Goal: Transaction & Acquisition: Obtain resource

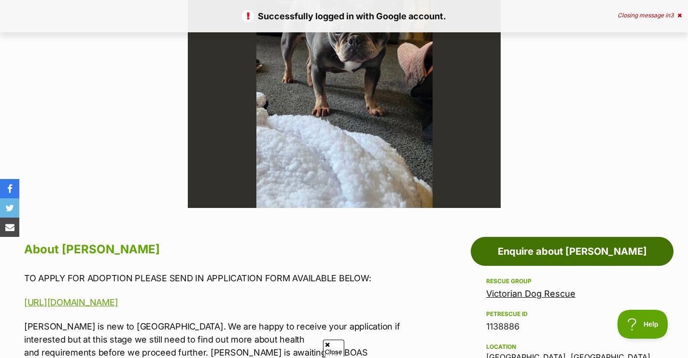
click at [531, 246] on link "Enquire about Lily Tamblyn" at bounding box center [572, 251] width 203 height 29
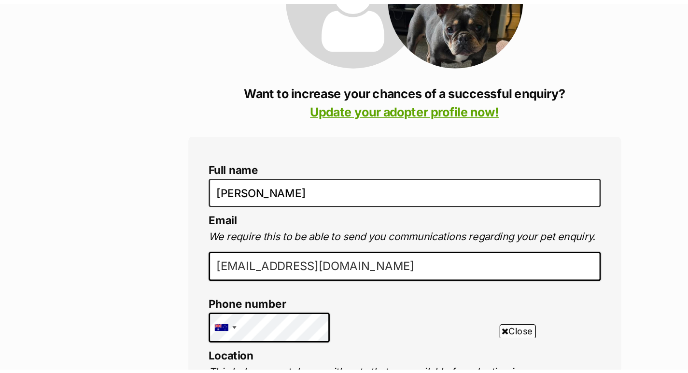
scroll to position [138, 0]
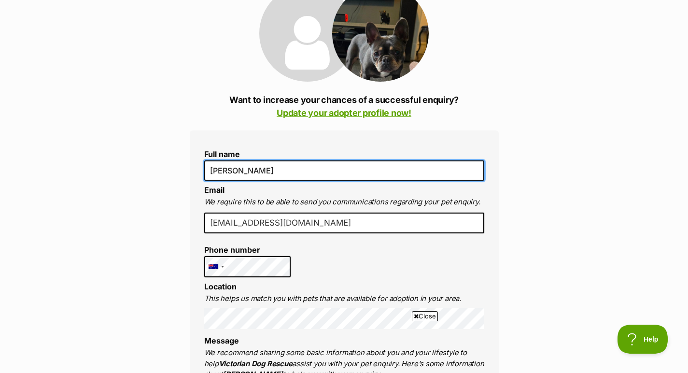
click at [220, 169] on input "[PERSON_NAME]" at bounding box center [344, 170] width 280 height 20
type input "Jake Porter"
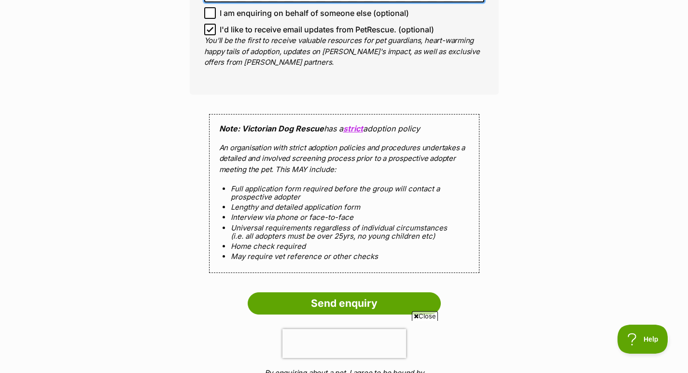
scroll to position [815, 0]
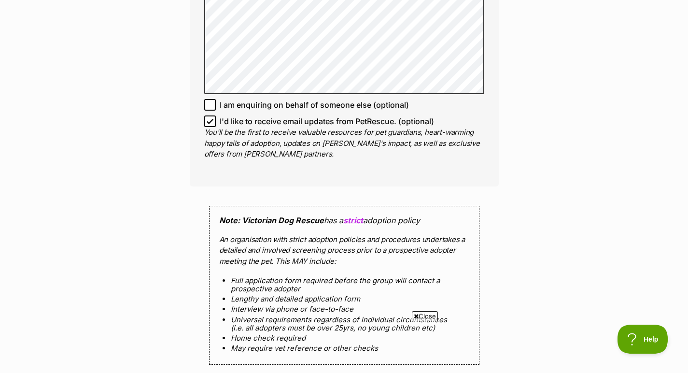
click at [319, 116] on span "I'd like to receive email updates from PetRescue. (optional)" at bounding box center [327, 121] width 214 height 12
click at [216, 116] on input "I'd like to receive email updates from PetRescue. (optional)" at bounding box center [210, 121] width 12 height 12
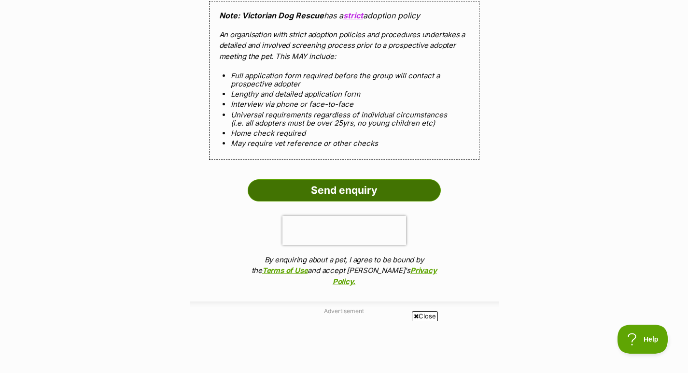
scroll to position [885, 0]
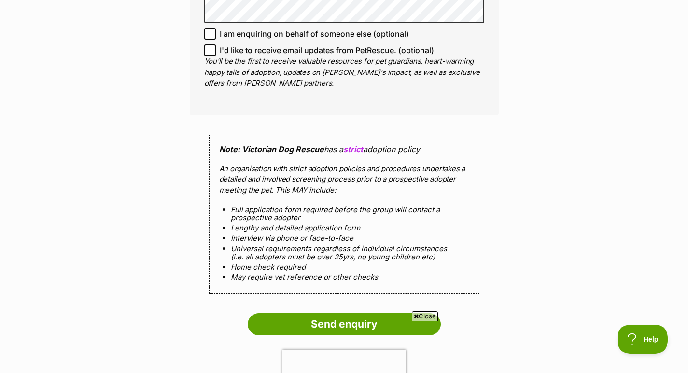
click at [208, 44] on input "I'd like to receive email updates from PetRescue. (optional)" at bounding box center [210, 50] width 12 height 12
checkbox input "true"
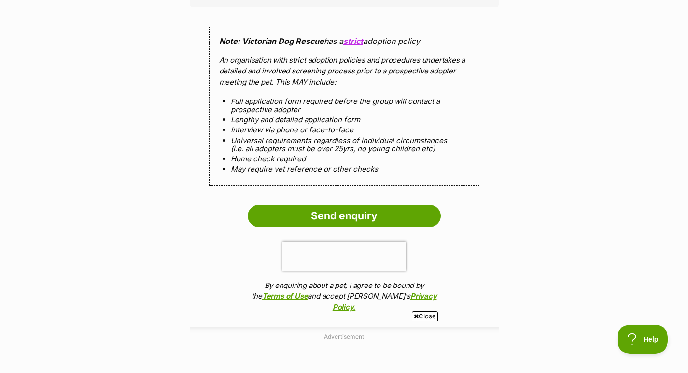
scroll to position [1150, 0]
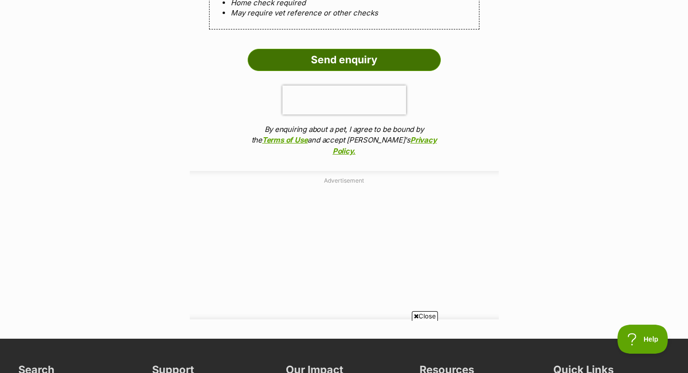
click at [335, 62] on input "Send enquiry" at bounding box center [344, 60] width 193 height 22
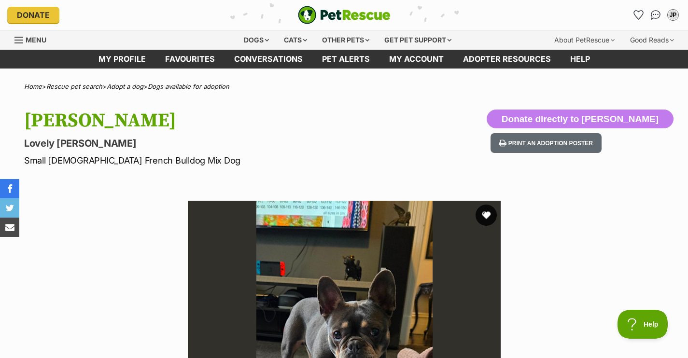
click at [487, 215] on button "favourite" at bounding box center [486, 215] width 21 height 21
click at [258, 36] on div "Dogs" at bounding box center [256, 39] width 39 height 19
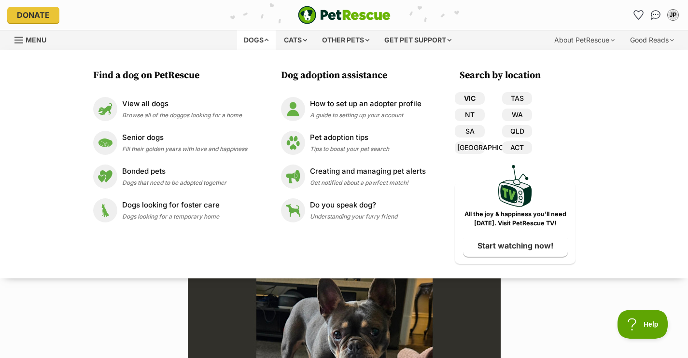
click at [475, 98] on link "VIC" at bounding box center [470, 98] width 30 height 13
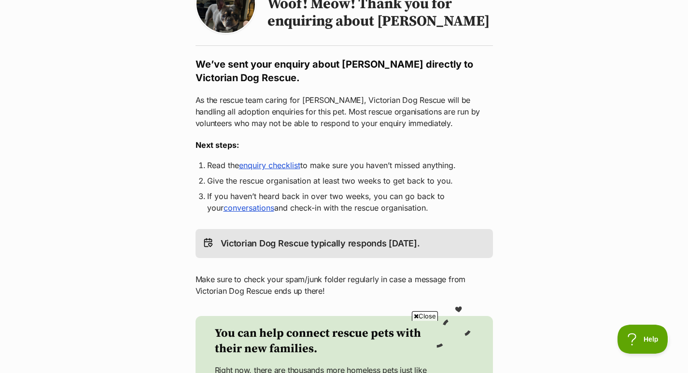
scroll to position [121, 0]
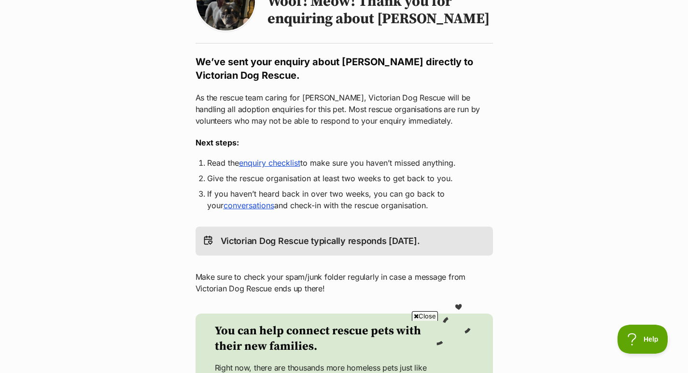
click at [283, 161] on link "enquiry checklist" at bounding box center [269, 163] width 61 height 10
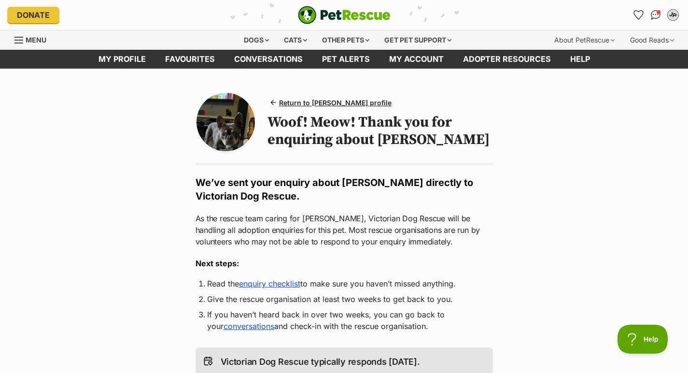
click at [676, 14] on div "JP" at bounding box center [673, 15] width 13 height 13
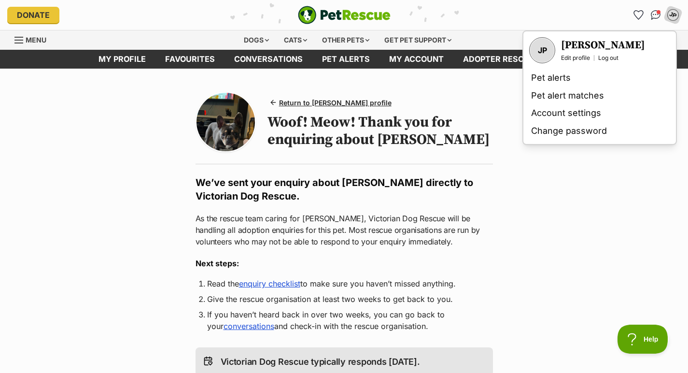
click at [603, 45] on h3 "[PERSON_NAME]" at bounding box center [603, 46] width 84 height 14
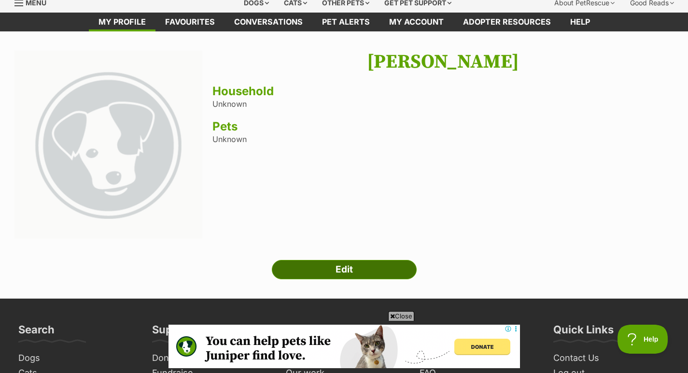
click at [361, 270] on link "Edit" at bounding box center [344, 269] width 145 height 19
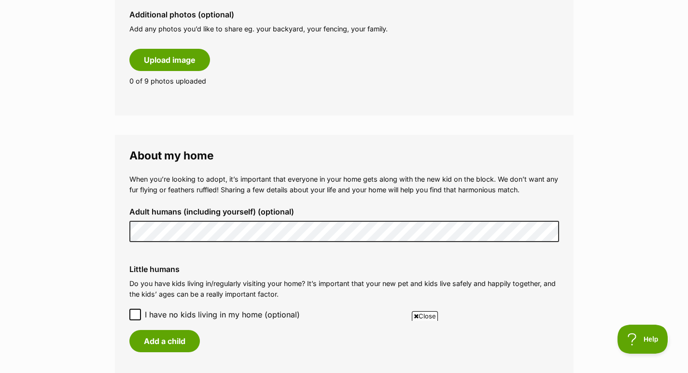
scroll to position [778, 0]
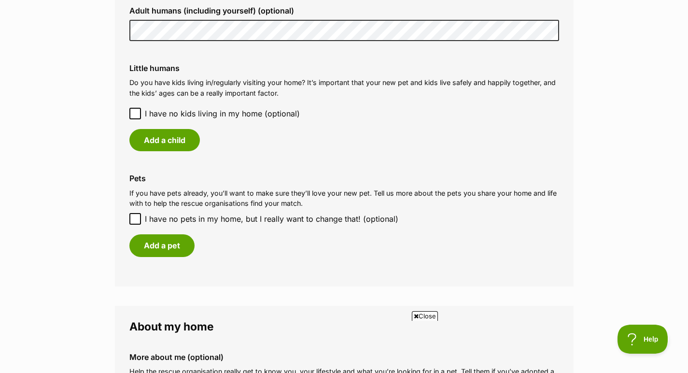
click at [361, 269] on fieldset "About my home When you’re looking to adopt, it’s important that everyone in you…" at bounding box center [344, 110] width 459 height 352
click at [190, 108] on span "I have no kids living in my home (optional)" at bounding box center [222, 114] width 155 height 12
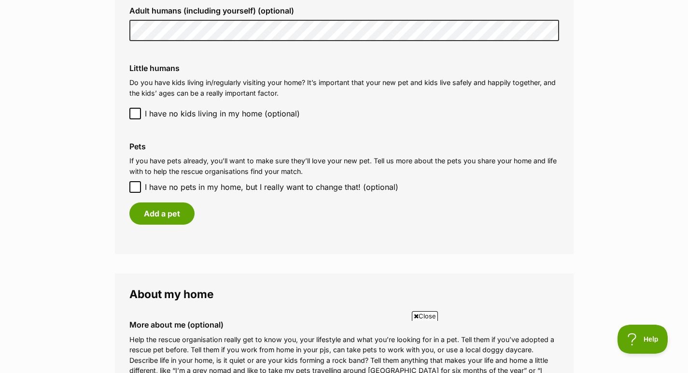
click at [173, 181] on span "I have no pets in my home, but I really want to change that! (optional)" at bounding box center [271, 187] width 253 height 12
click at [141, 181] on input "I have no pets in my home, but I really want to change that! (optional)" at bounding box center [135, 187] width 12 height 12
checkbox input "true"
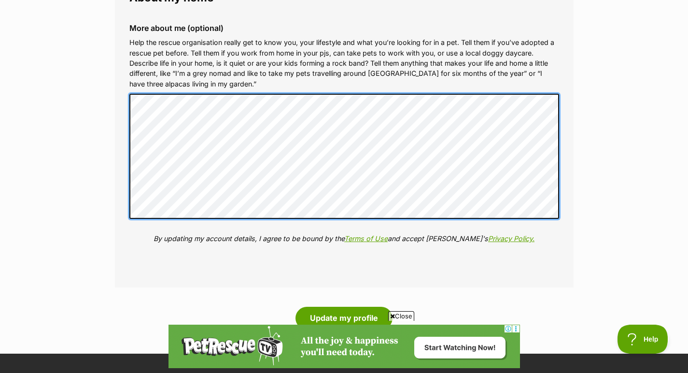
scroll to position [0, 0]
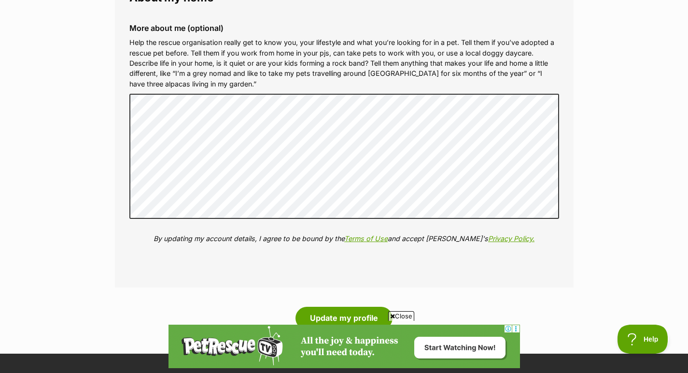
click at [385, 267] on fieldset "About my home More about me (optional) Help the rescue organisation really get …" at bounding box center [344, 132] width 459 height 311
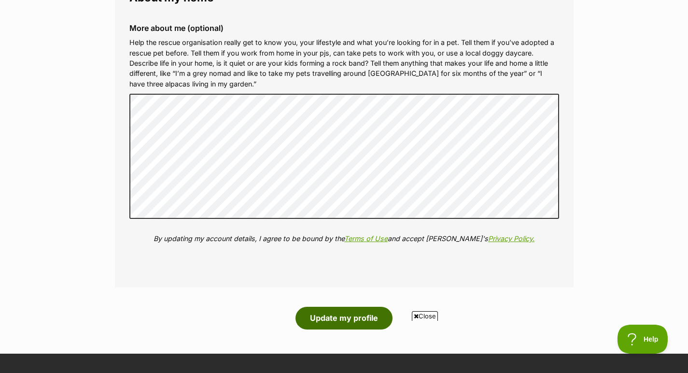
click at [319, 307] on button "Update my profile" at bounding box center [343, 318] width 97 height 22
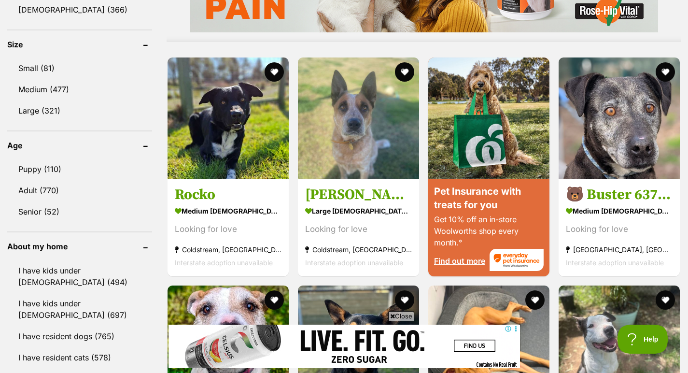
scroll to position [799, 0]
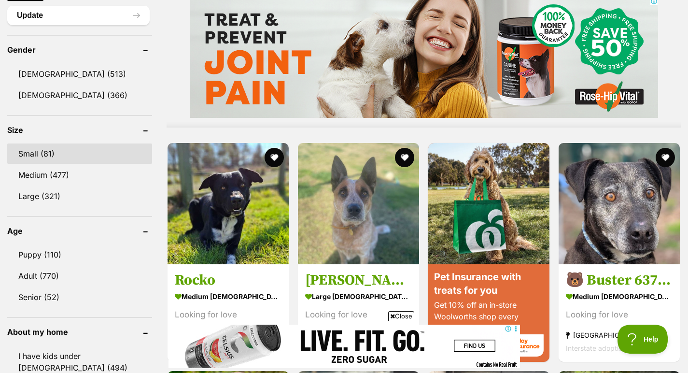
click at [34, 155] on link "Small (81)" at bounding box center [79, 153] width 145 height 20
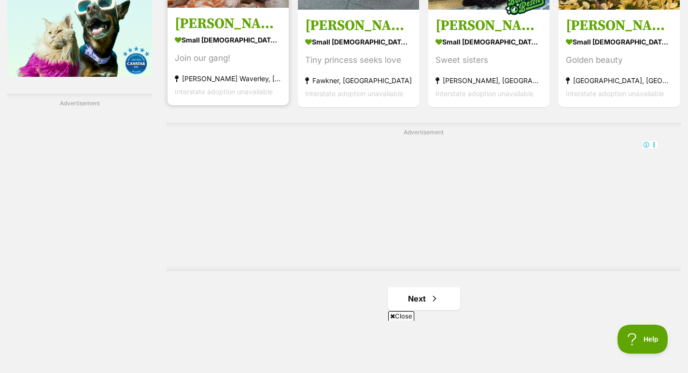
scroll to position [1771, 0]
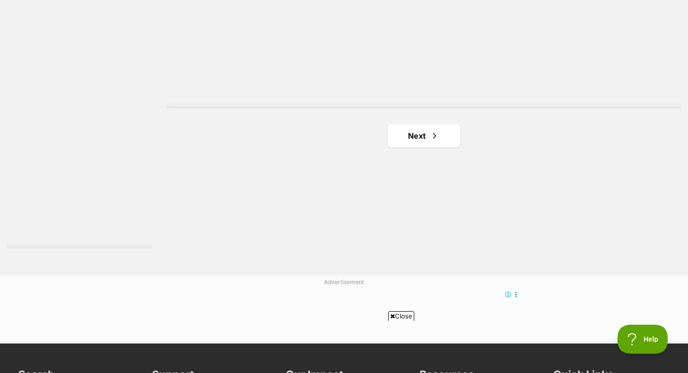
click at [431, 139] on span "Next page" at bounding box center [435, 136] width 10 height 12
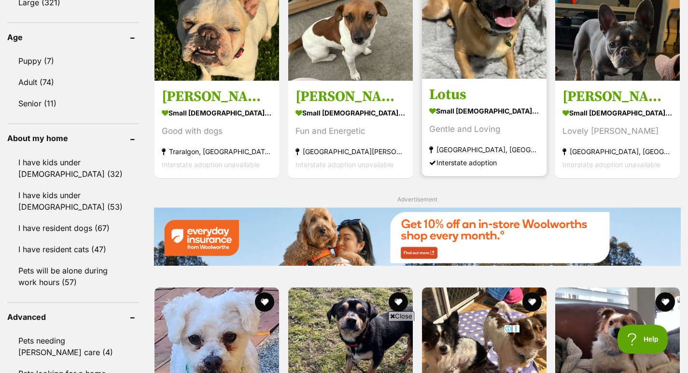
scroll to position [990, 0]
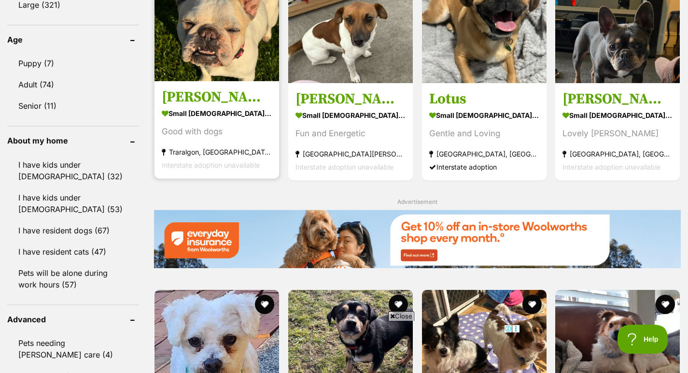
click at [186, 81] on img at bounding box center [217, 19] width 125 height 125
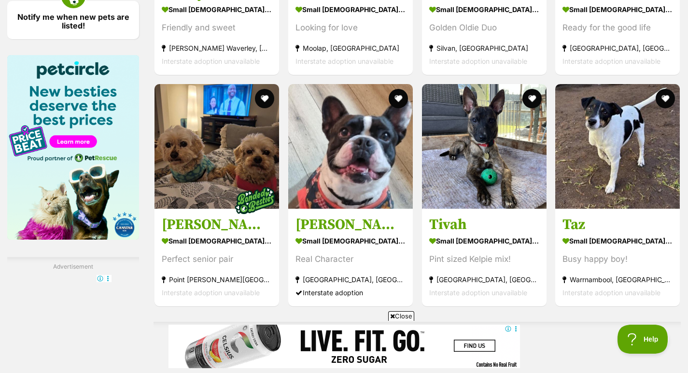
scroll to position [1433, 0]
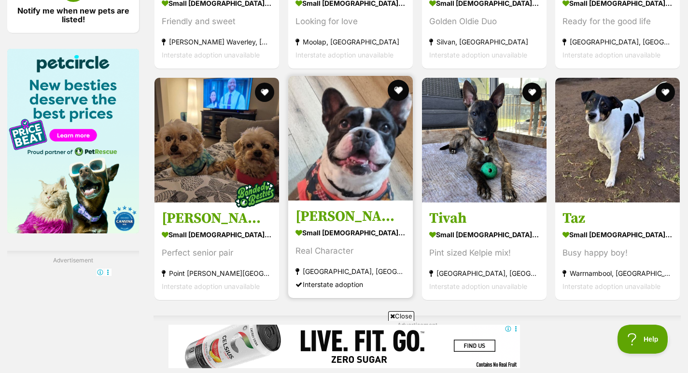
click at [388, 101] on button "favourite" at bounding box center [398, 90] width 21 height 21
click at [363, 147] on img at bounding box center [350, 138] width 125 height 125
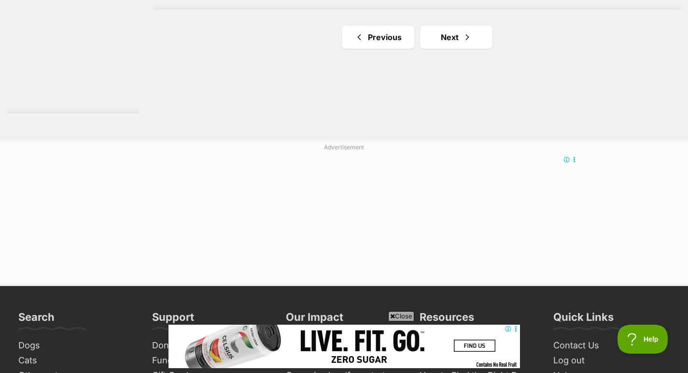
scroll to position [1883, 0]
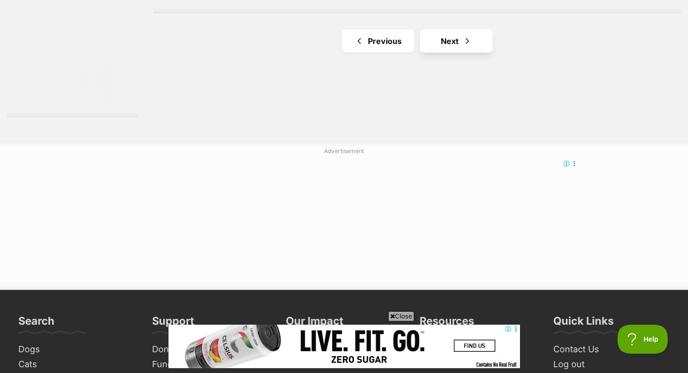
click at [463, 47] on span "Next page" at bounding box center [468, 41] width 10 height 12
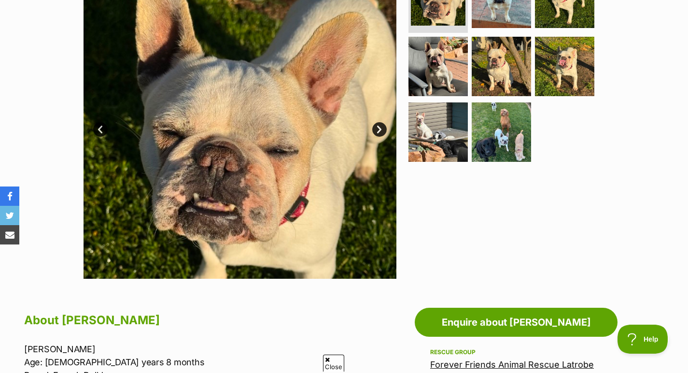
click at [378, 127] on link "Next" at bounding box center [379, 129] width 14 height 14
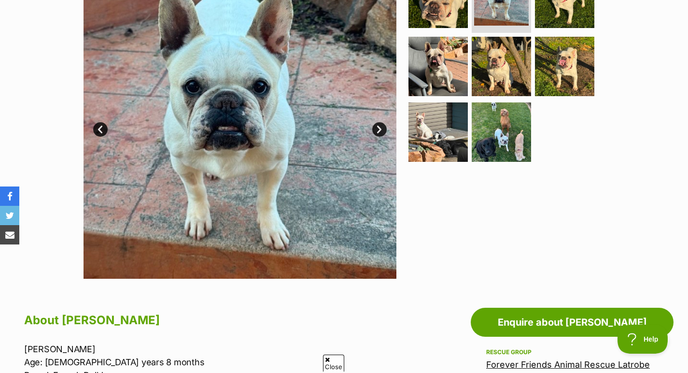
click at [378, 127] on link "Next" at bounding box center [379, 129] width 14 height 14
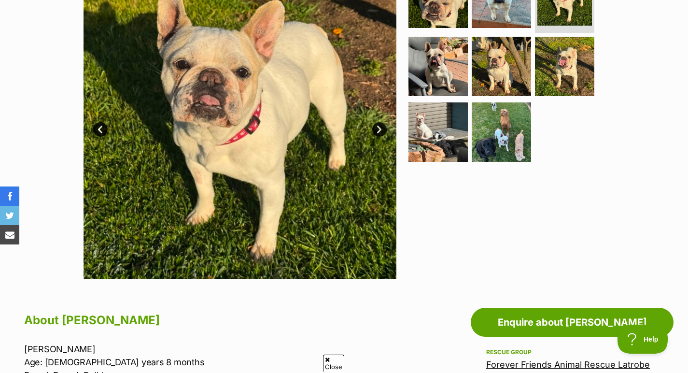
click at [378, 127] on link "Next" at bounding box center [379, 129] width 14 height 14
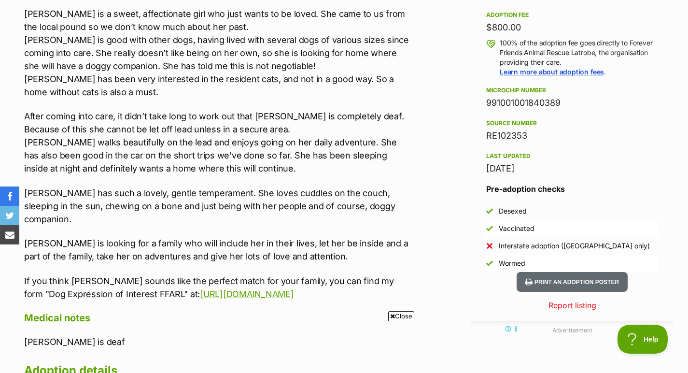
scroll to position [704, 0]
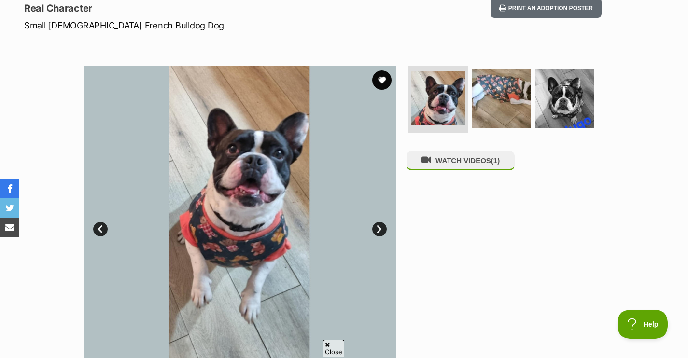
click at [378, 228] on link "Next" at bounding box center [379, 229] width 14 height 14
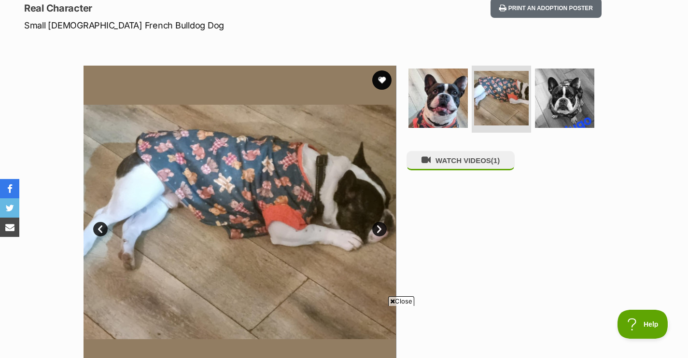
click at [378, 228] on link "Next" at bounding box center [379, 229] width 14 height 14
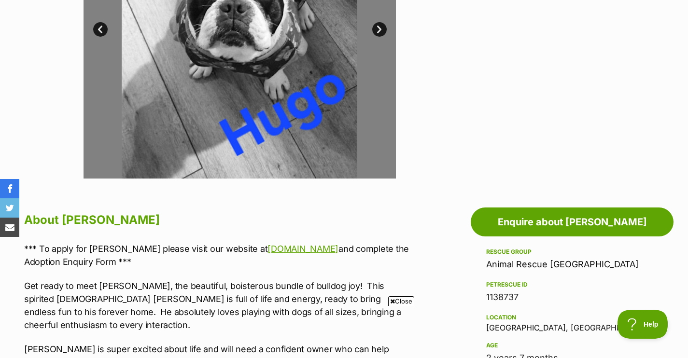
scroll to position [540, 0]
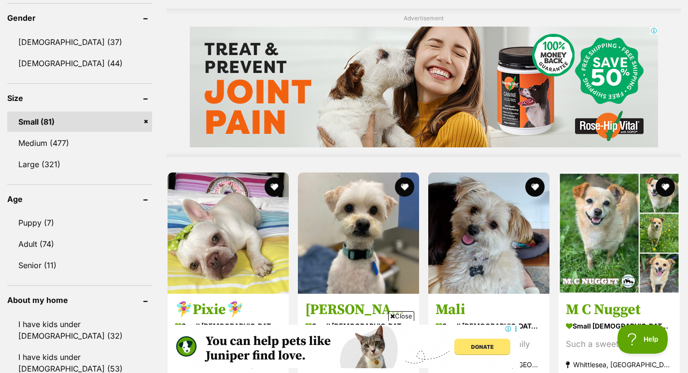
scroll to position [930, 0]
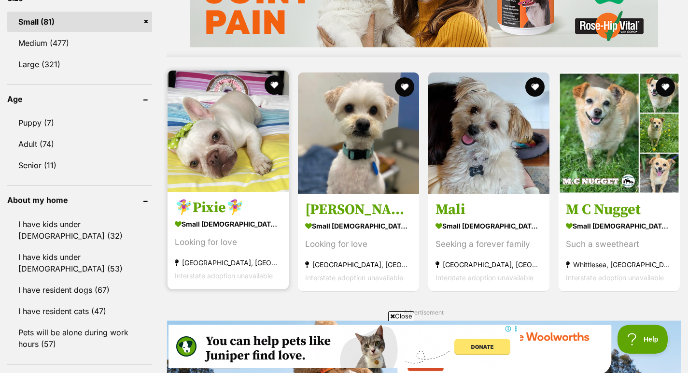
click at [198, 178] on img at bounding box center [228, 130] width 121 height 121
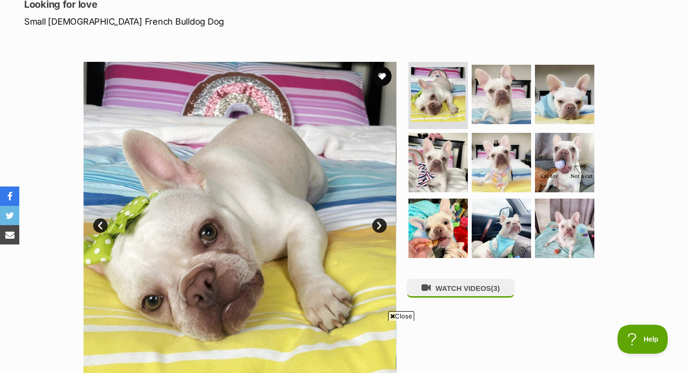
scroll to position [139, 0]
click at [385, 224] on link "Next" at bounding box center [379, 226] width 14 height 14
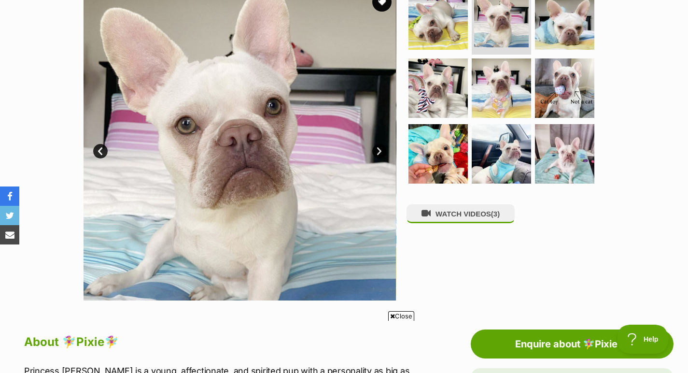
scroll to position [218, 0]
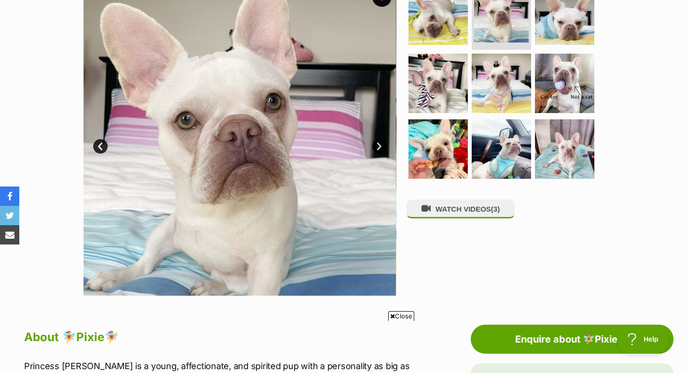
click at [378, 148] on link "Next" at bounding box center [379, 146] width 14 height 14
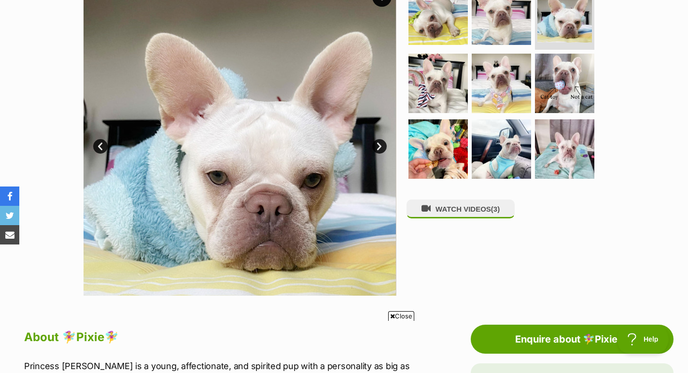
click at [378, 148] on link "Next" at bounding box center [379, 146] width 14 height 14
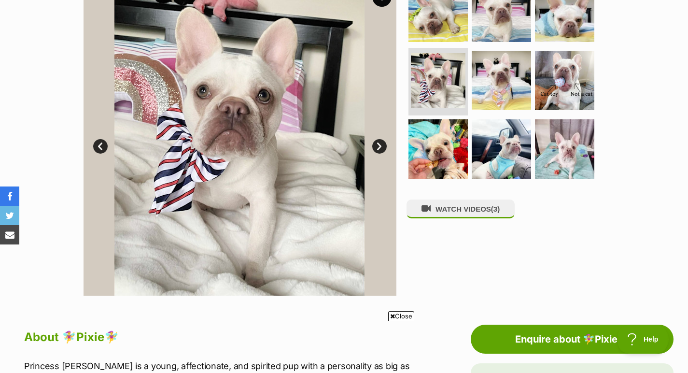
click at [378, 148] on link "Next" at bounding box center [379, 146] width 14 height 14
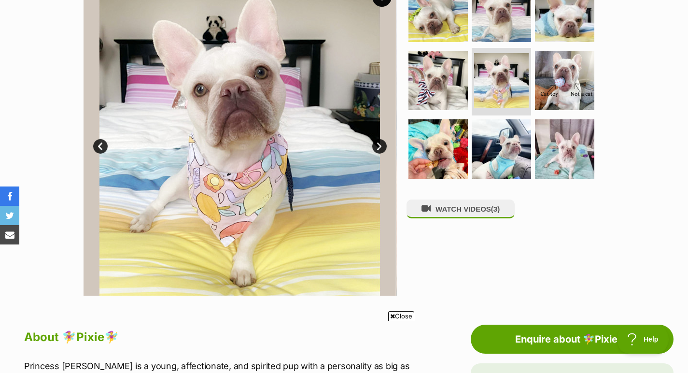
click at [378, 148] on link "Next" at bounding box center [379, 146] width 14 height 14
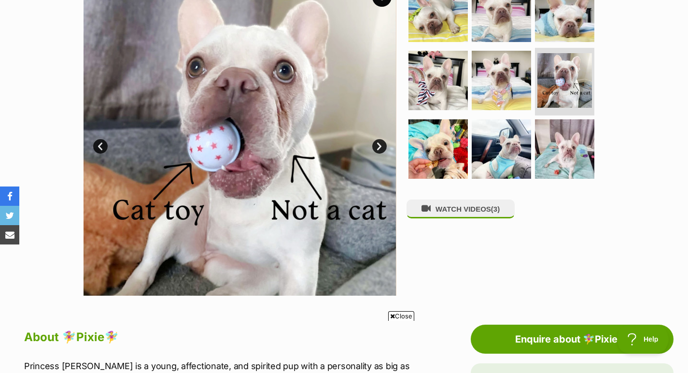
click at [378, 148] on link "Next" at bounding box center [379, 146] width 14 height 14
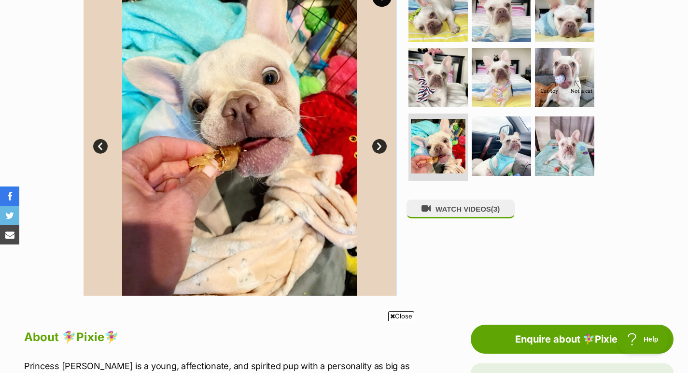
click at [378, 148] on link "Next" at bounding box center [379, 146] width 14 height 14
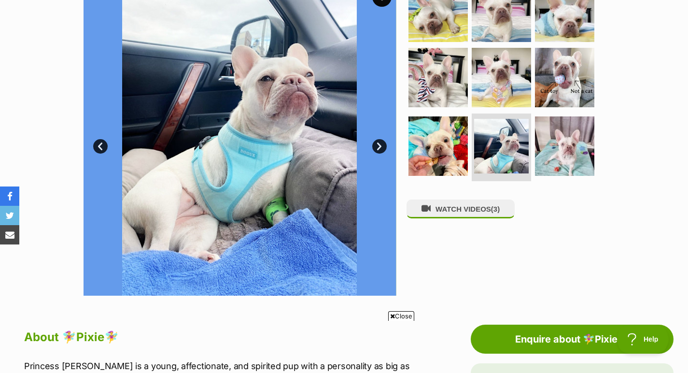
click at [378, 148] on link "Next" at bounding box center [379, 146] width 14 height 14
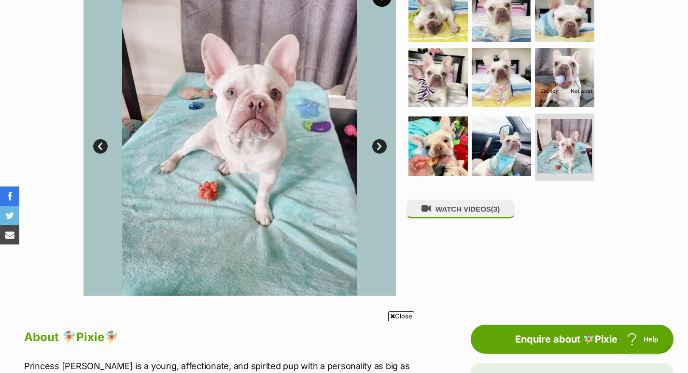
click at [378, 148] on link "Next" at bounding box center [379, 146] width 14 height 14
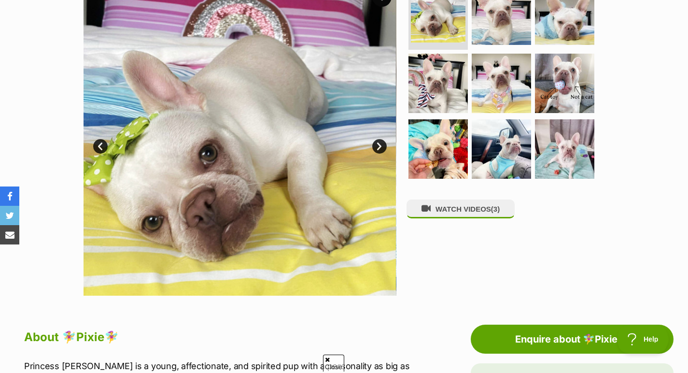
scroll to position [0, 0]
click at [444, 291] on div "WATCH VIDEOS (3)" at bounding box center [506, 139] width 198 height 313
